Goal: Information Seeking & Learning: Learn about a topic

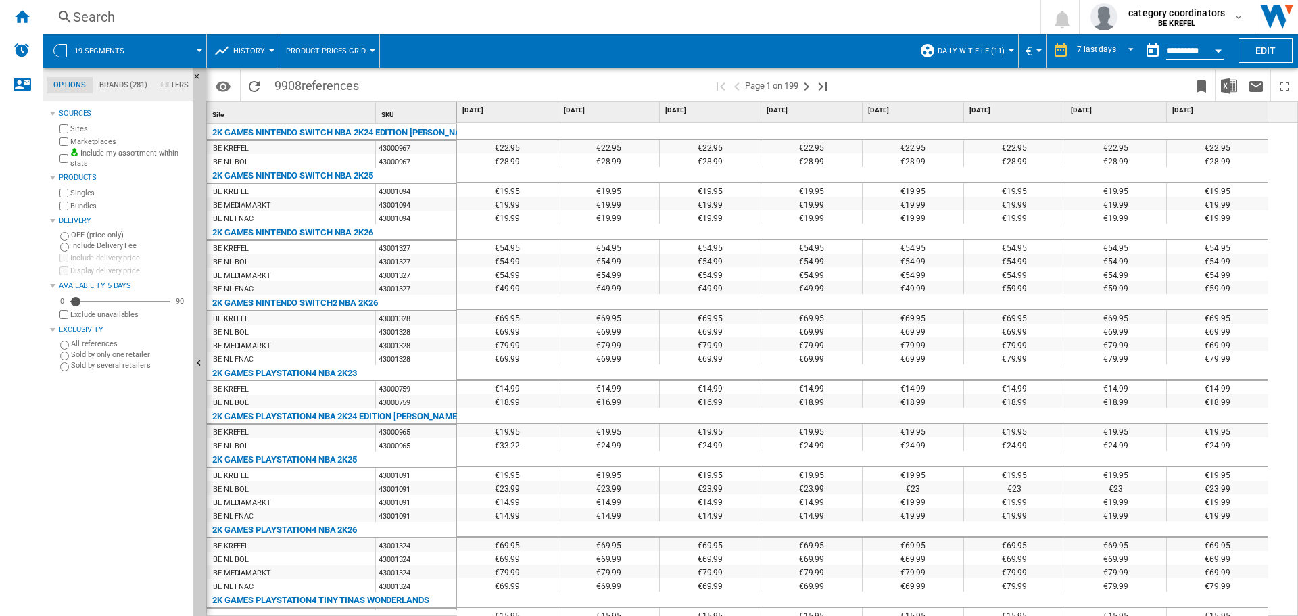
click at [85, 18] on div "Search" at bounding box center [539, 16] width 932 height 19
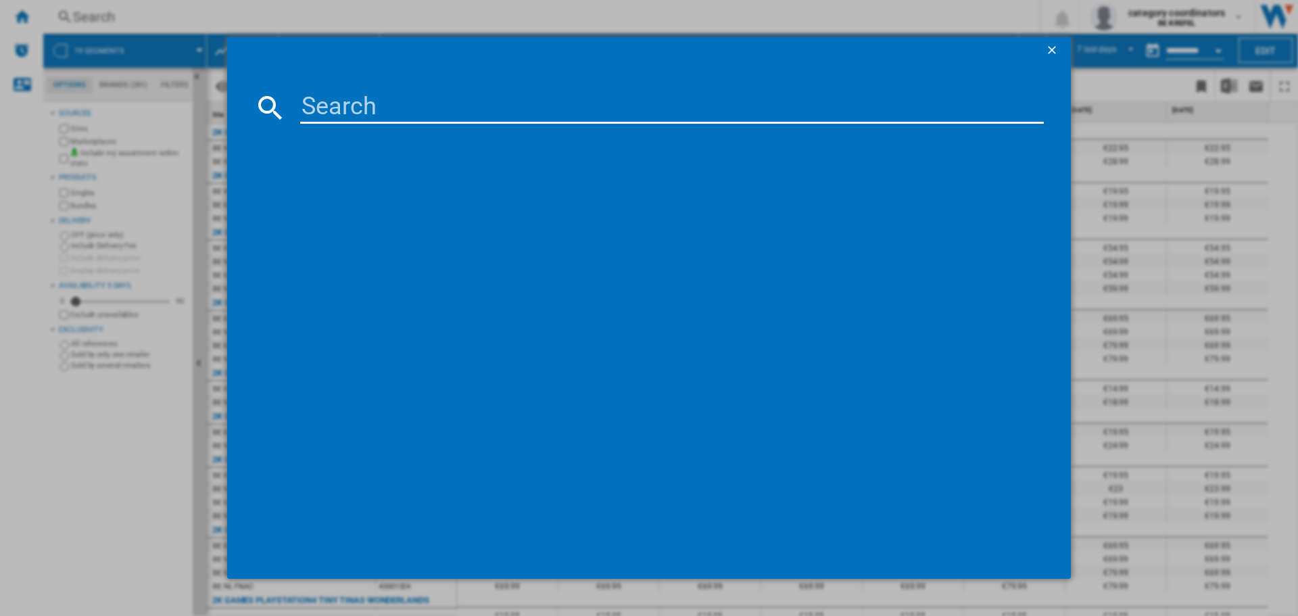
click at [320, 109] on input at bounding box center [672, 107] width 744 height 32
type input "12007621"
click at [370, 192] on div "SIEMENS IQ300 SN63EX27AE INTEGRABLE" at bounding box center [658, 195] width 730 height 14
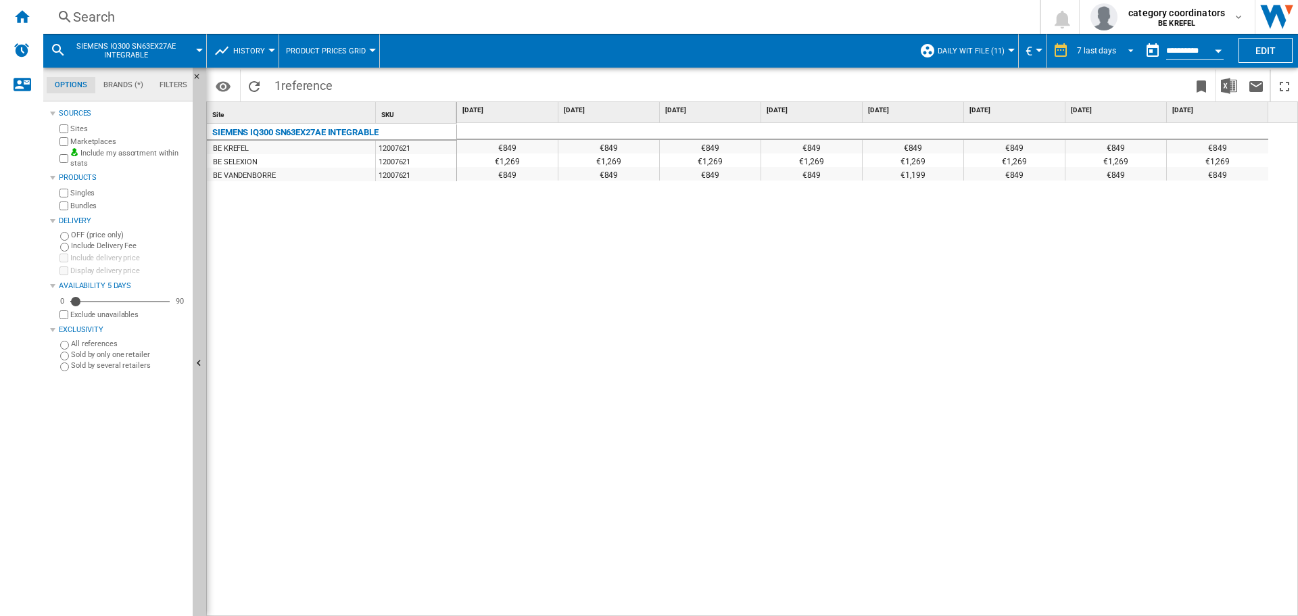
click at [1108, 44] on md-select-value "7 last days" at bounding box center [1108, 51] width 64 height 20
click at [1107, 152] on div "4 last weeks" at bounding box center [1097, 152] width 44 height 11
click at [1073, 45] on span "4 last weeks" at bounding box center [1095, 50] width 44 height 11
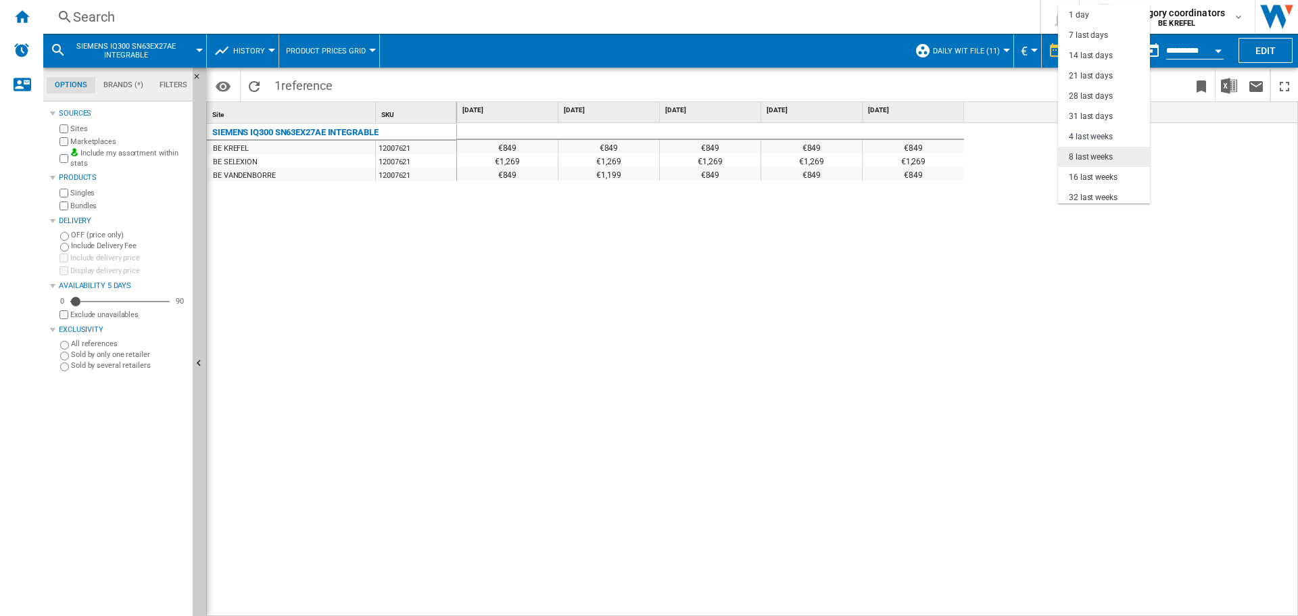
scroll to position [85, 0]
click at [1102, 71] on div "8 last weeks" at bounding box center [1091, 71] width 44 height 11
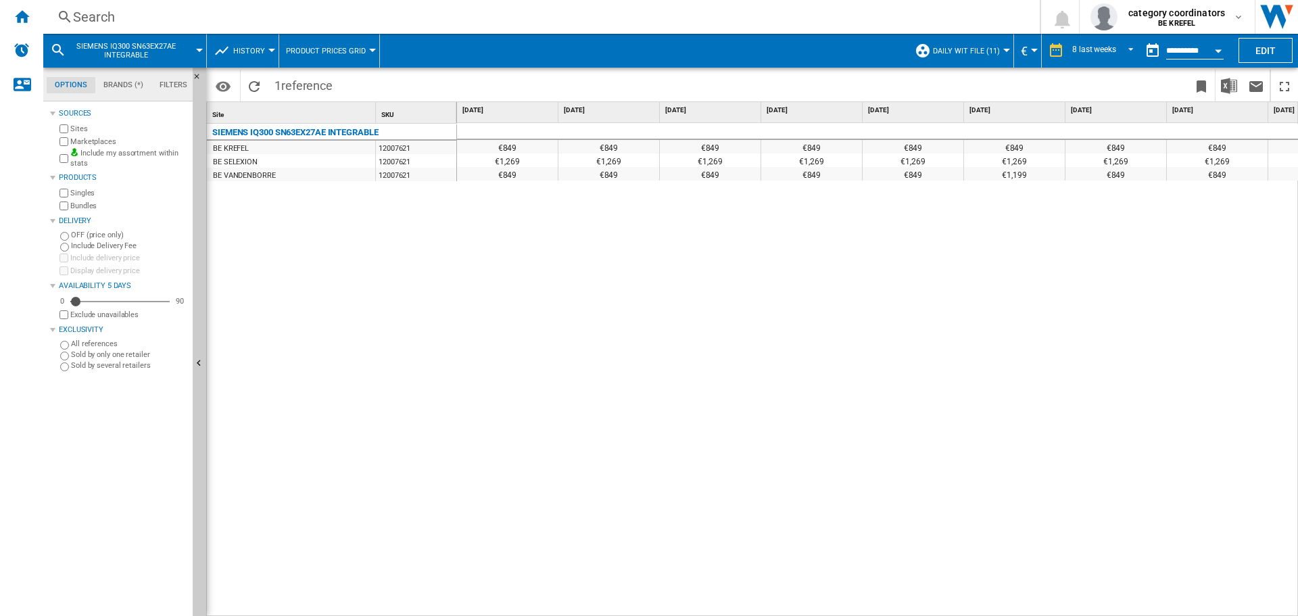
click at [515, 293] on div "€849 €849 €849 €849 €849 €849 €849 €849 €849 €1,269 €1,269 €1,269 €1,269 €1,269…" at bounding box center [878, 370] width 842 height 494
click at [1061, 195] on div "€849 €849 €849 €849 €849 €849 €849 €849 €849 €1,269 €1,269 €1,269 €1,269 €1,269…" at bounding box center [878, 370] width 842 height 494
click at [1103, 53] on div "8 last weeks" at bounding box center [1095, 50] width 44 height 9
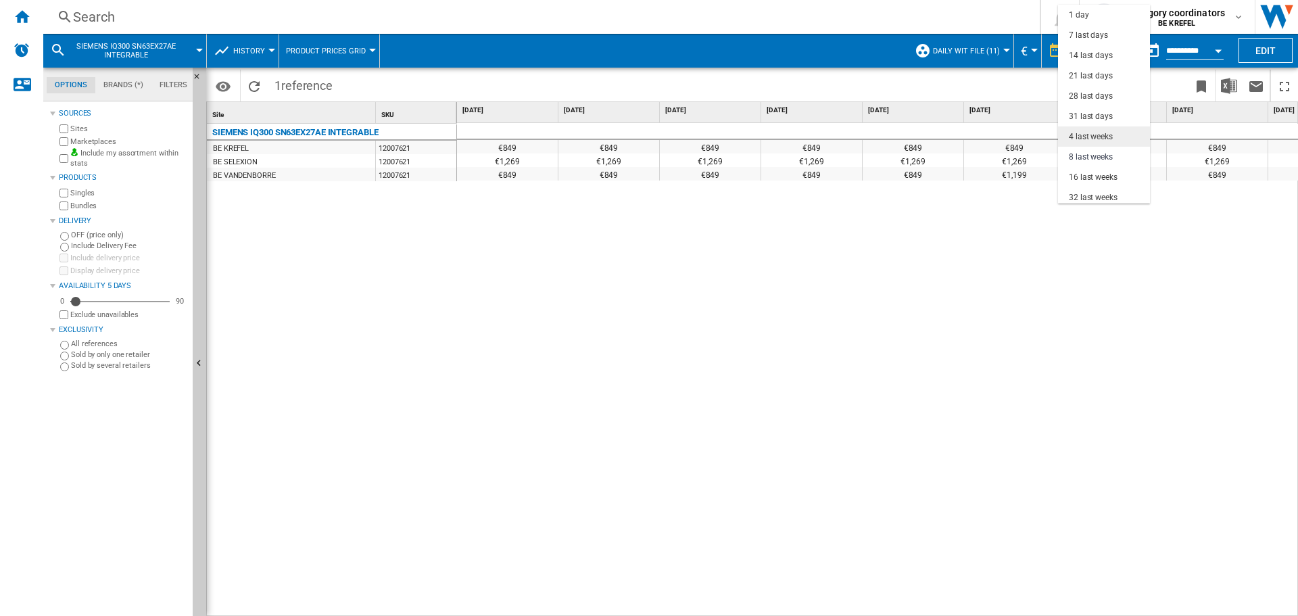
scroll to position [85, 0]
click at [1096, 91] on div "16 last weeks" at bounding box center [1093, 92] width 49 height 11
